Goal: Task Accomplishment & Management: Manage account settings

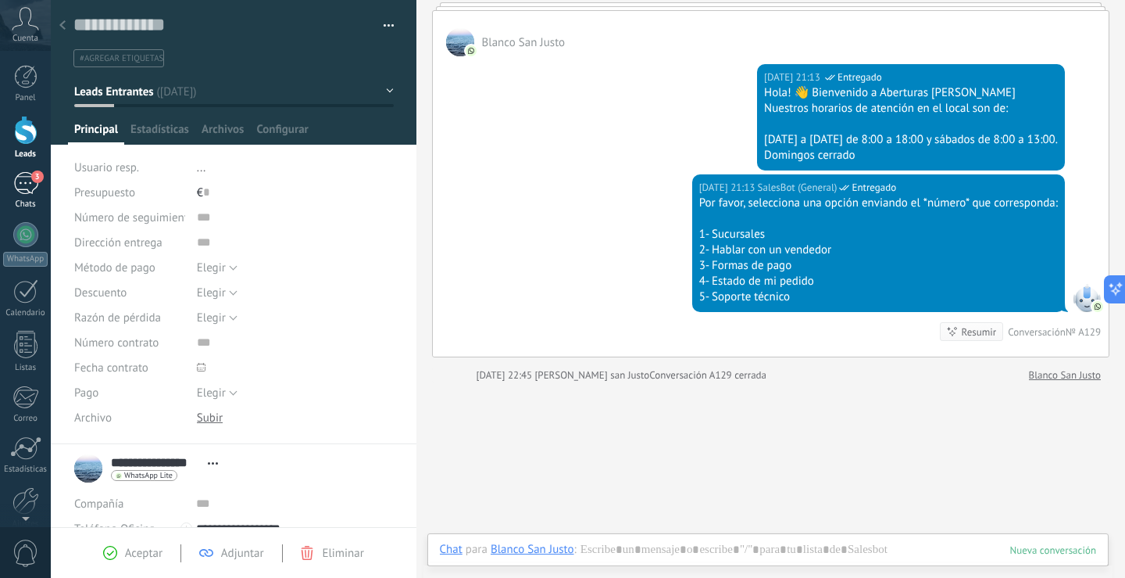
click at [29, 185] on div "3" at bounding box center [25, 183] width 25 height 23
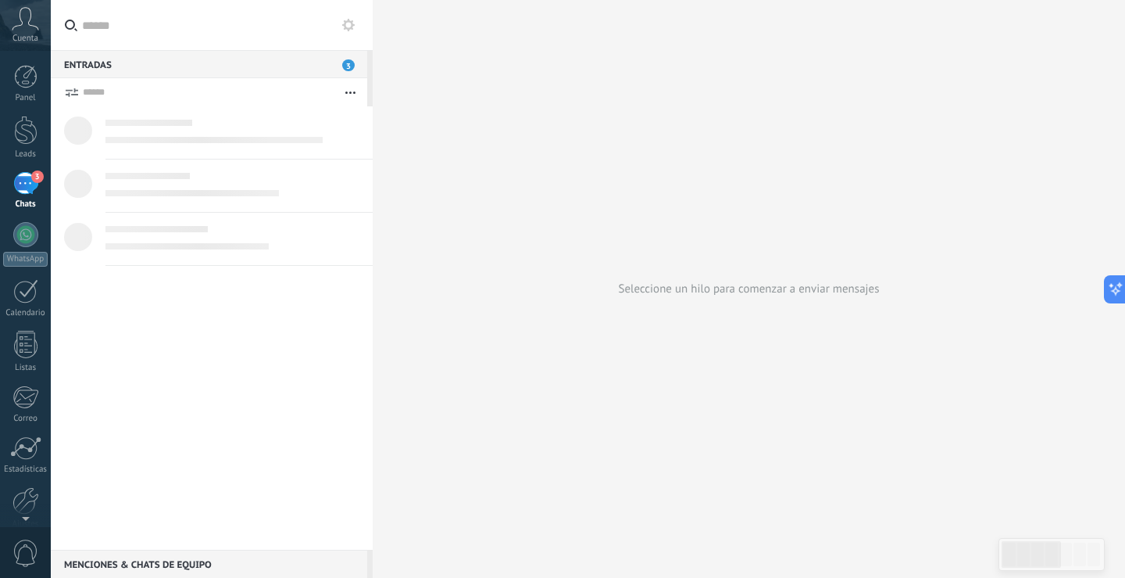
click at [355, 89] on button "button" at bounding box center [351, 92] width 34 height 28
click at [348, 68] on span "3" at bounding box center [348, 65] width 13 height 12
click at [10, 184] on link "3 Chats" at bounding box center [25, 191] width 51 height 38
click at [174, 63] on div "Entradas 3" at bounding box center [209, 64] width 317 height 28
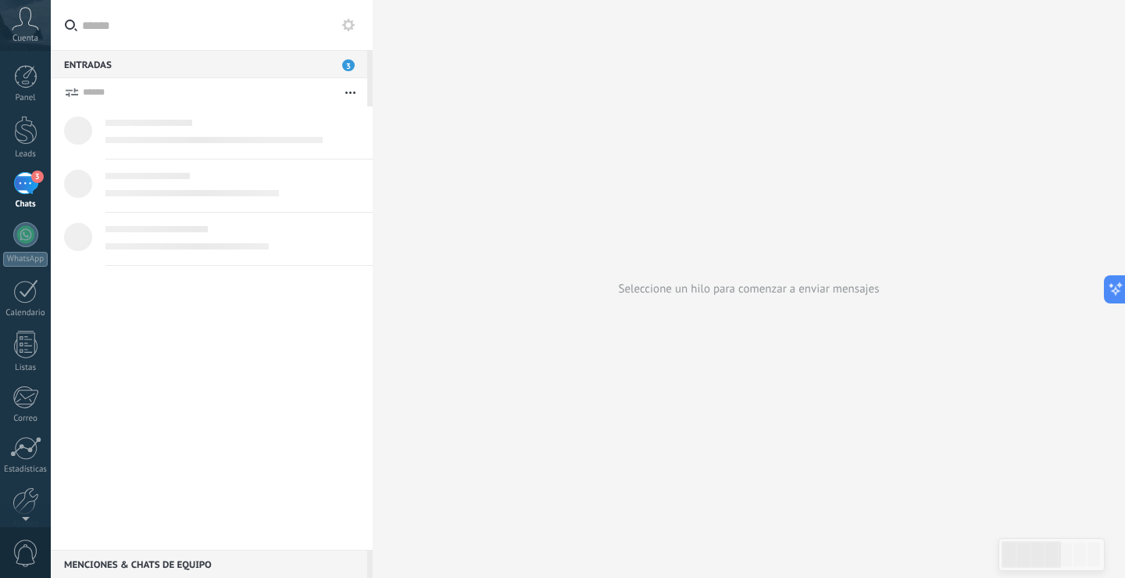
click at [346, 66] on span "3" at bounding box center [348, 65] width 13 height 12
click at [354, 97] on button "button" at bounding box center [351, 92] width 34 height 28
click at [347, 60] on span "3" at bounding box center [348, 65] width 13 height 12
click at [21, 191] on div "3" at bounding box center [25, 183] width 25 height 23
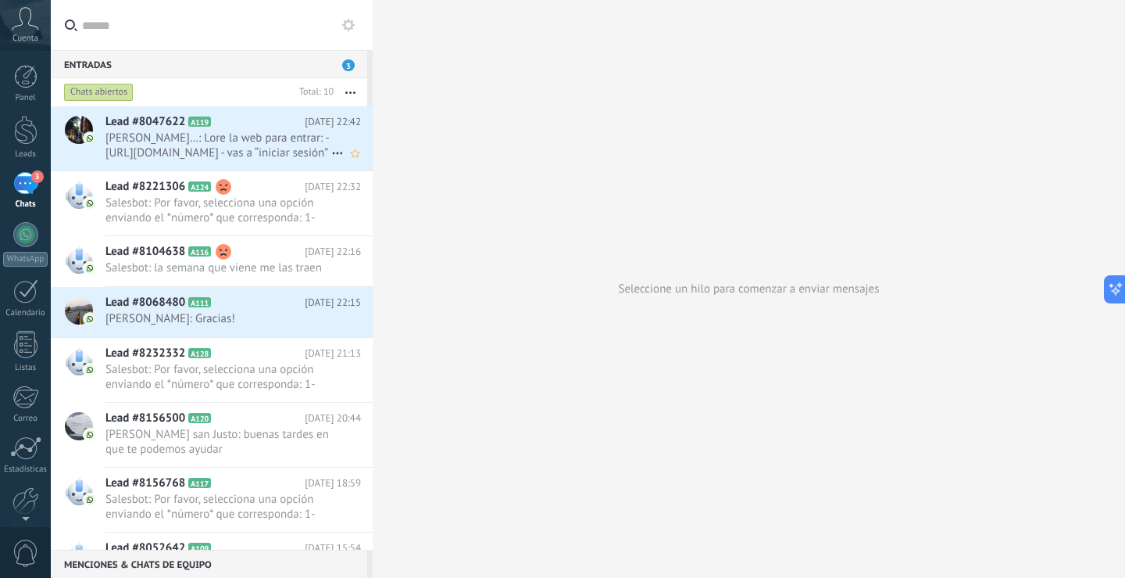
click at [245, 138] on span "[PERSON_NAME]…: Lore la web para entrar: - [URL][DOMAIN_NAME] - ⁠vas a “iniciar…" at bounding box center [219, 146] width 226 height 30
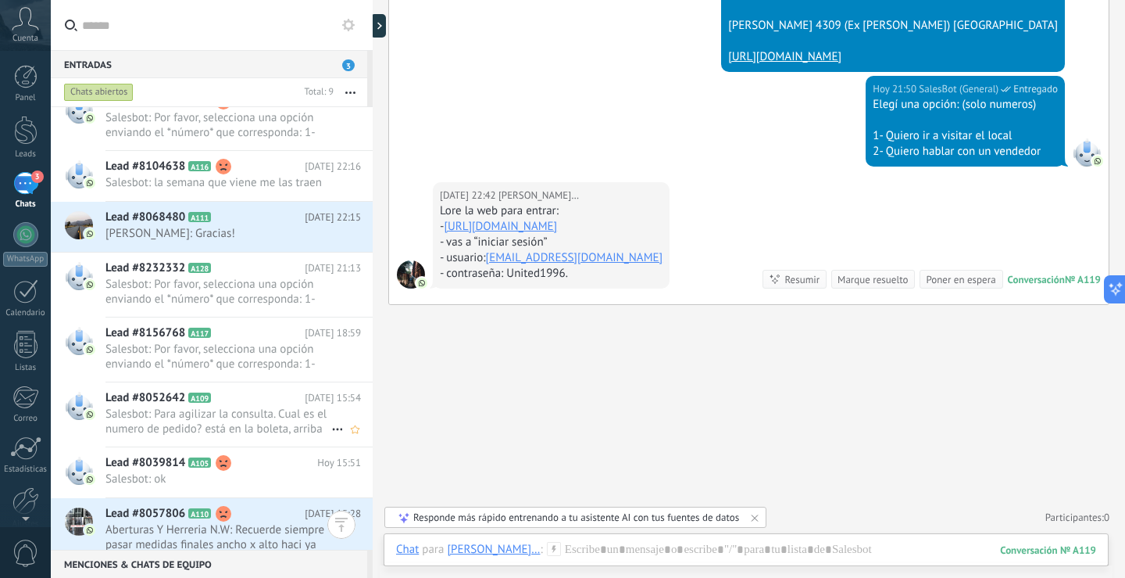
scroll to position [99, 0]
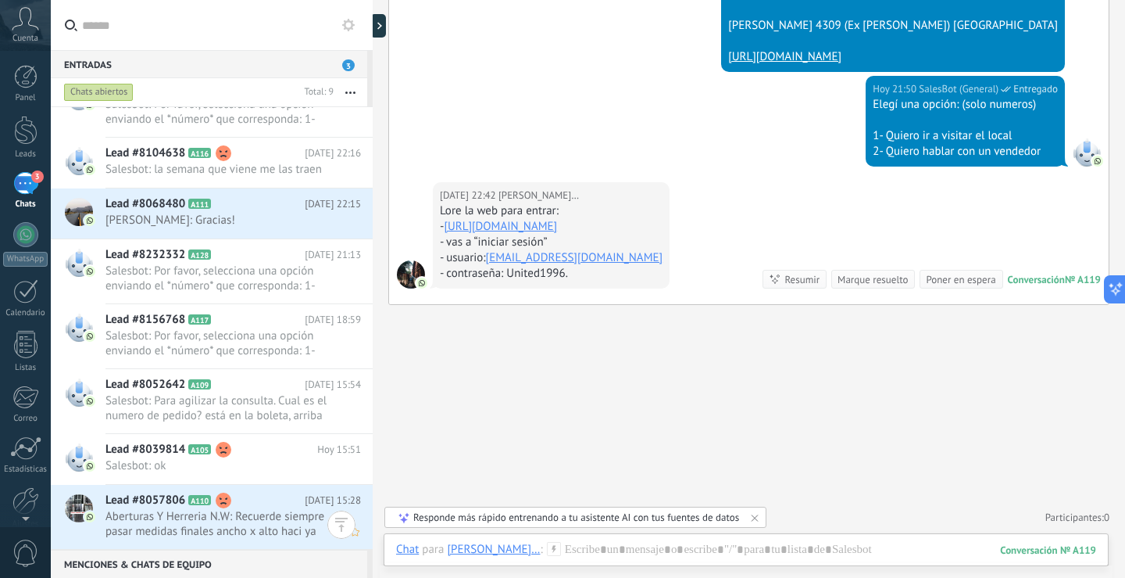
click at [281, 526] on span "Aberturas Y Herreria N.W: Recuerde siempre pasar medidas finales ancho x alto h…" at bounding box center [219, 524] width 226 height 30
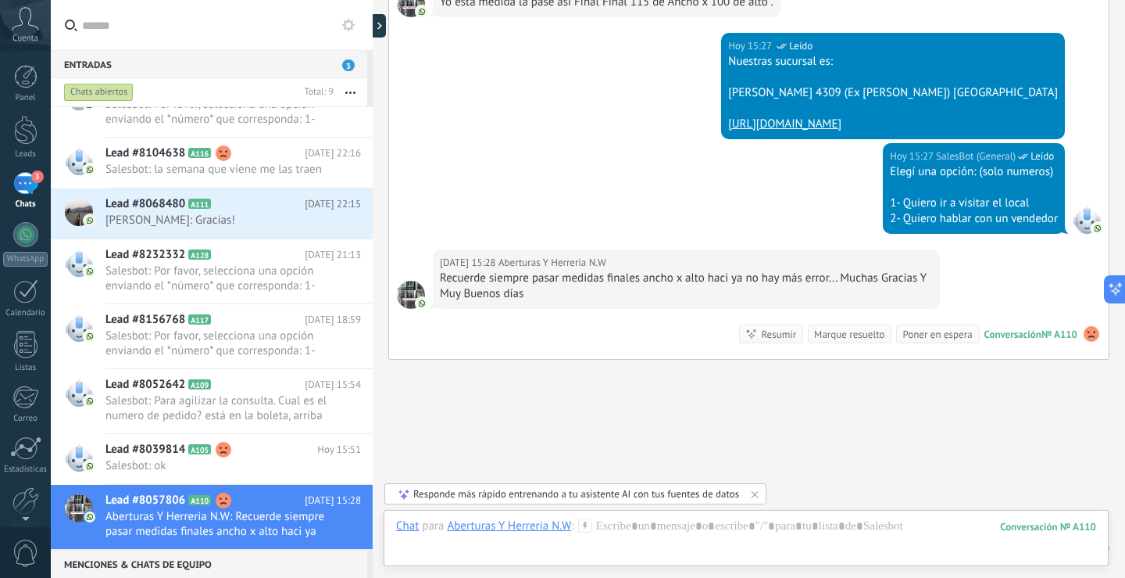
scroll to position [629, 0]
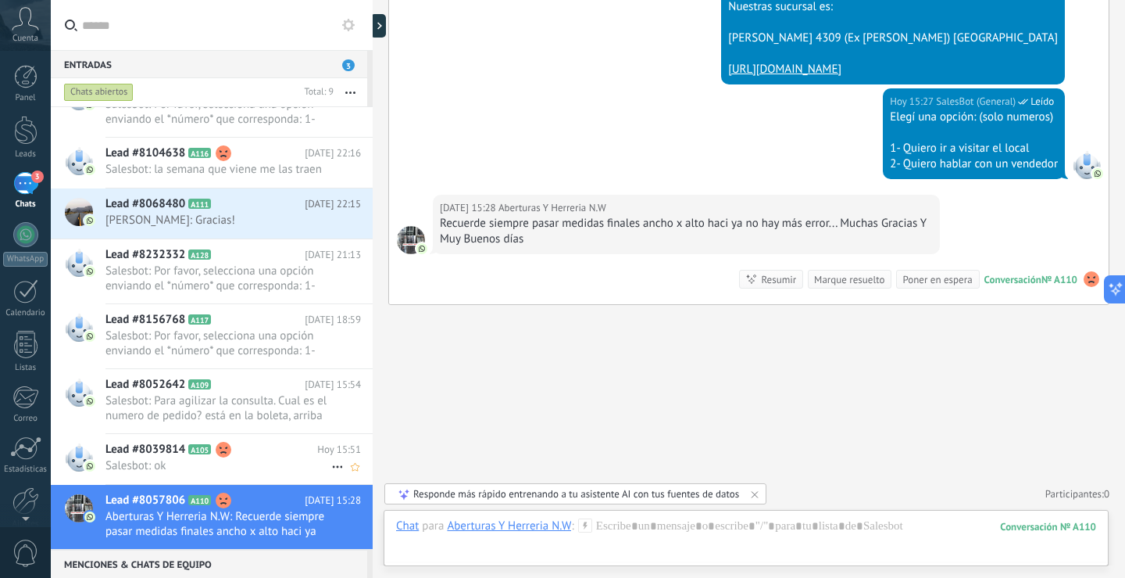
click at [209, 466] on span "Salesbot: ok" at bounding box center [219, 465] width 226 height 15
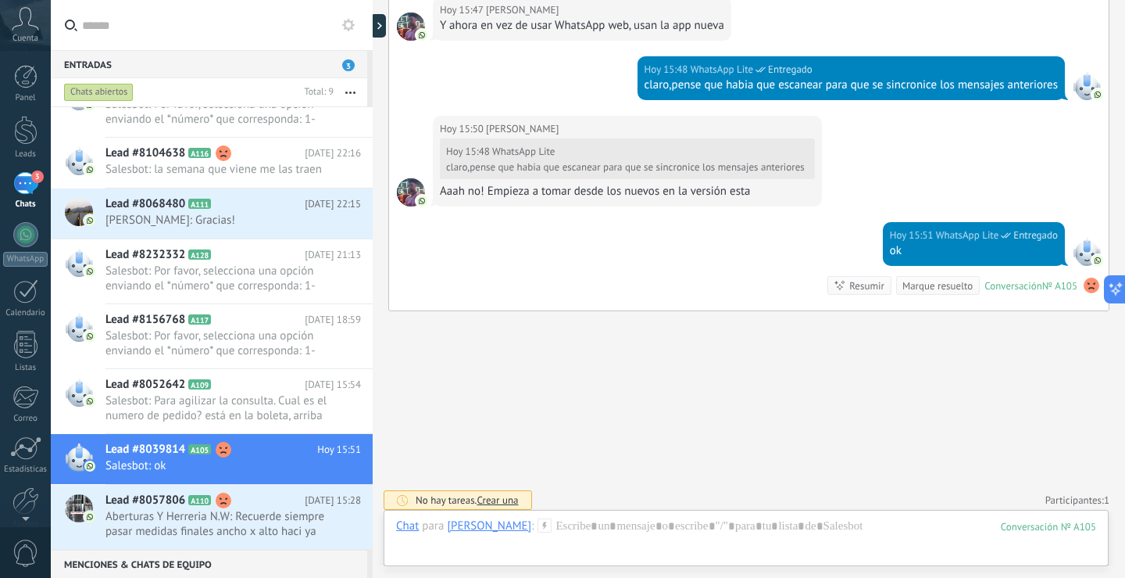
scroll to position [2329, 0]
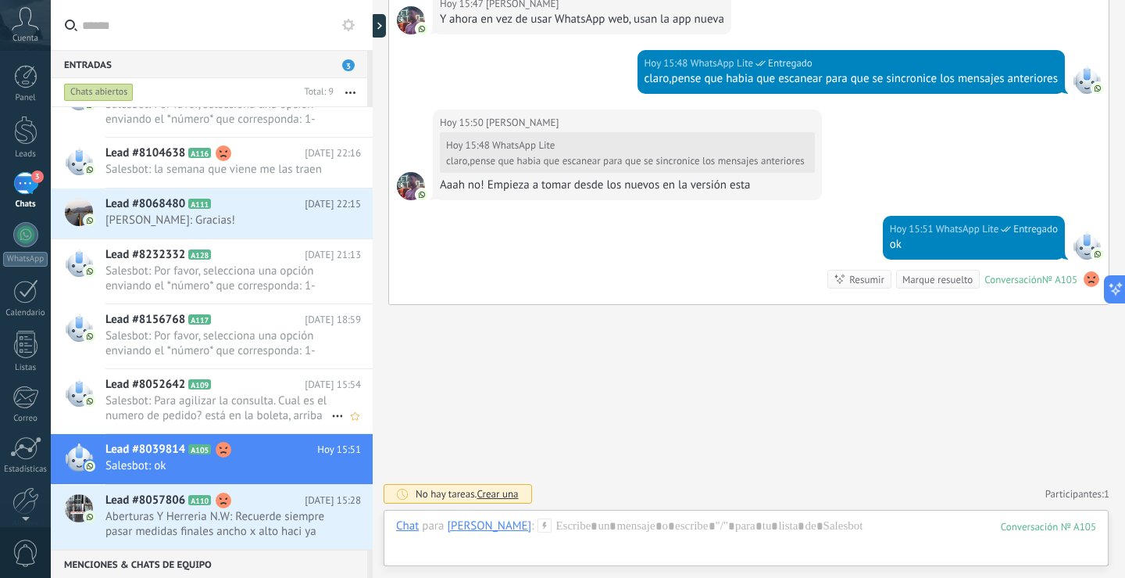
click at [229, 402] on span "Salesbot: Para agilizar la consulta. Cual es el numero de pedido? está en la bo…" at bounding box center [219, 408] width 226 height 30
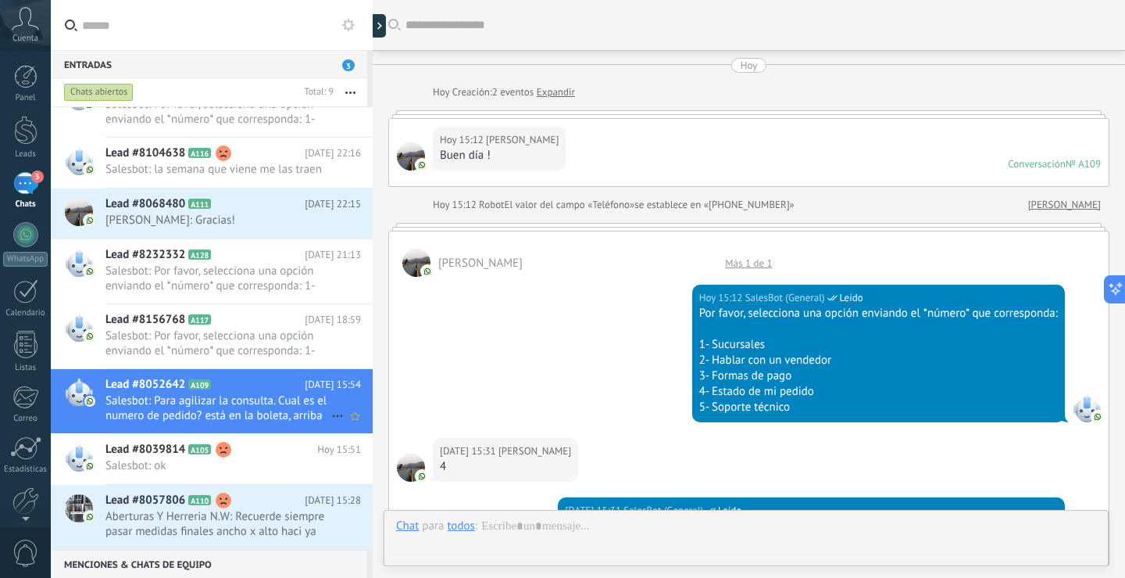
scroll to position [803, 0]
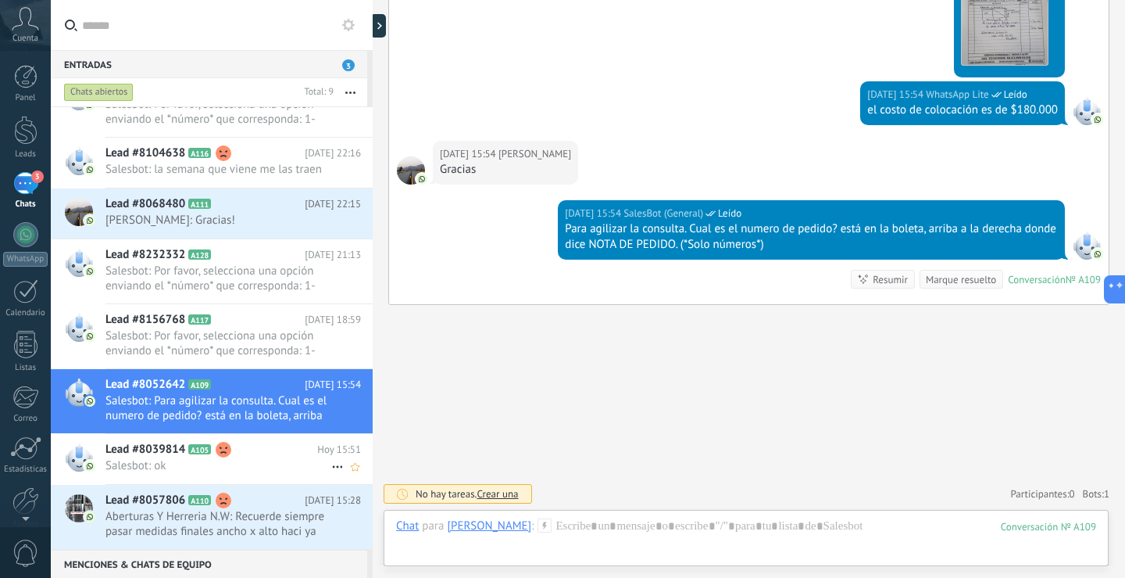
click at [229, 437] on div "Lead #8039814 A105 Hoy 15:51 Salesbot: ok" at bounding box center [239, 458] width 267 height 49
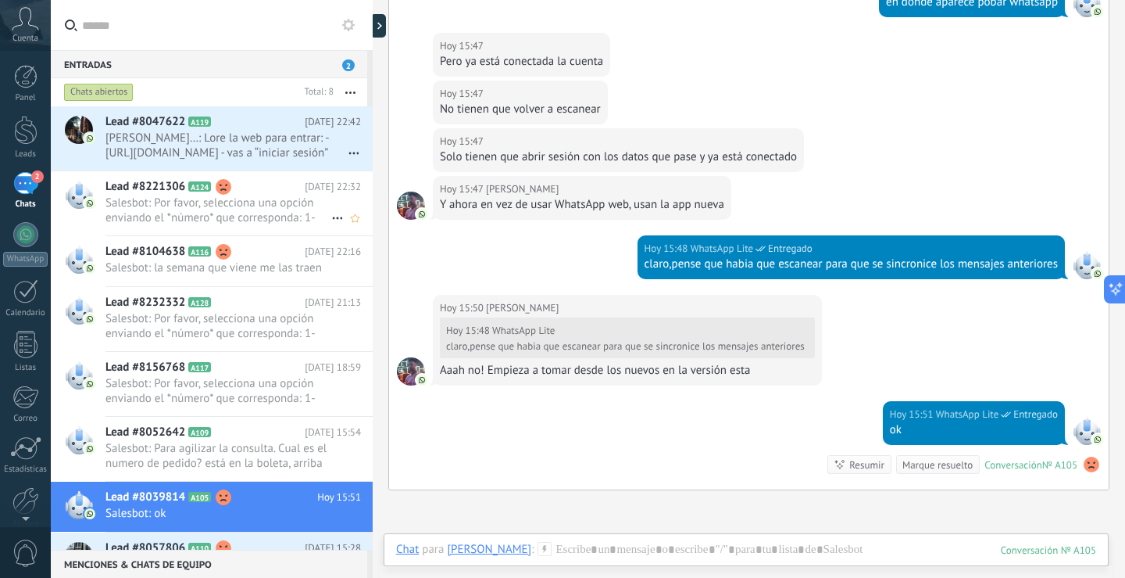
click at [138, 203] on span "Salesbot: Por favor, selecciona una opción enviando el *número* que corresponda…" at bounding box center [219, 210] width 226 height 30
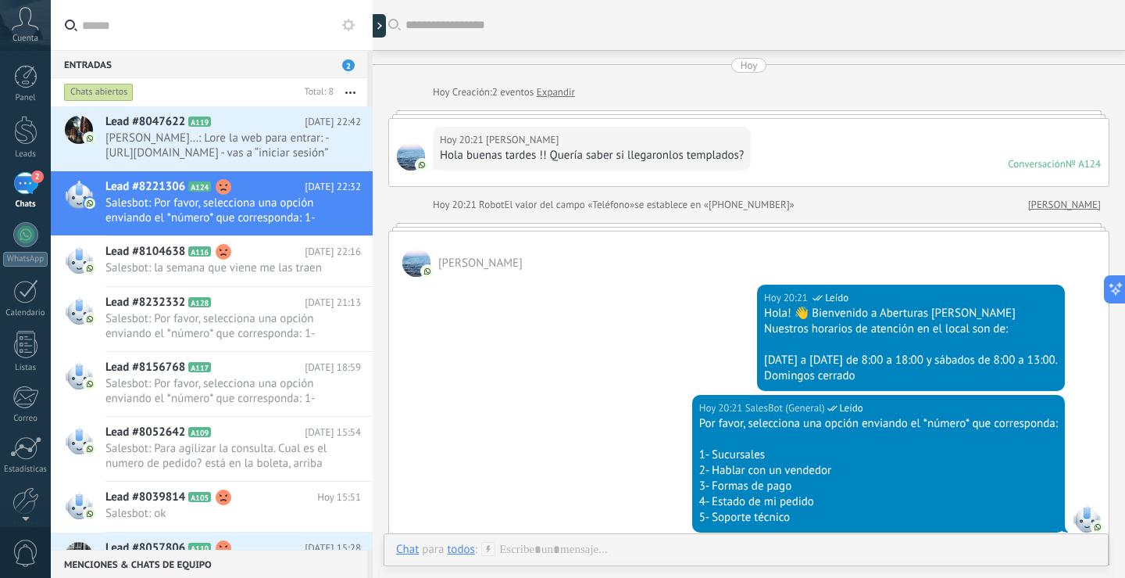
scroll to position [500, 0]
